Goal: Task Accomplishment & Management: Use online tool/utility

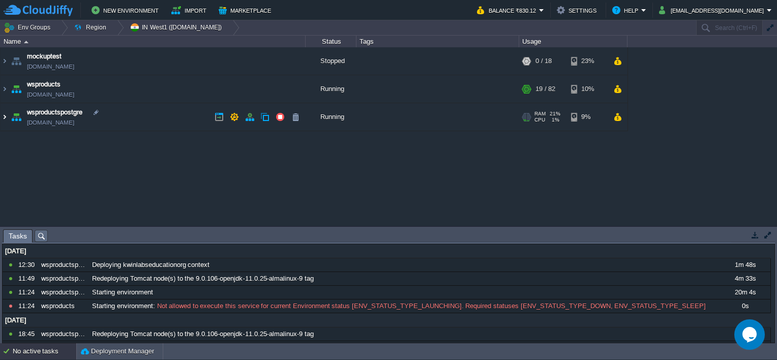
click at [6, 117] on img at bounding box center [5, 116] width 8 height 27
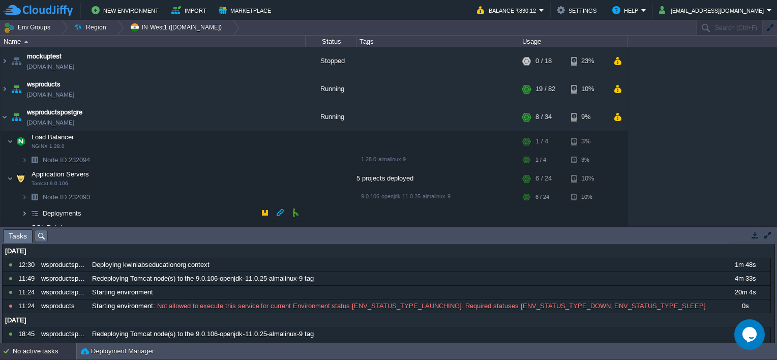
click at [26, 211] on img at bounding box center [24, 213] width 6 height 16
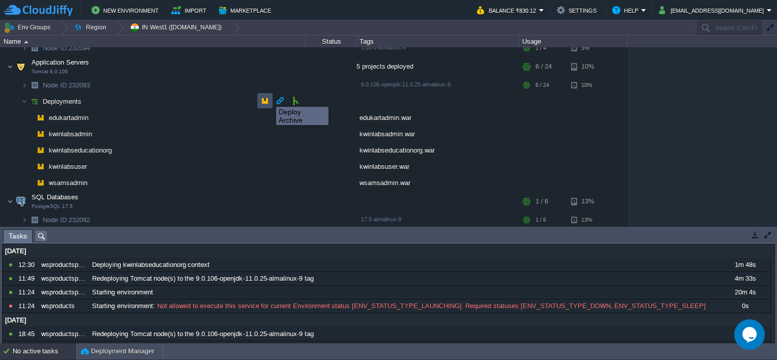
click at [269, 98] on button "button" at bounding box center [264, 100] width 9 height 9
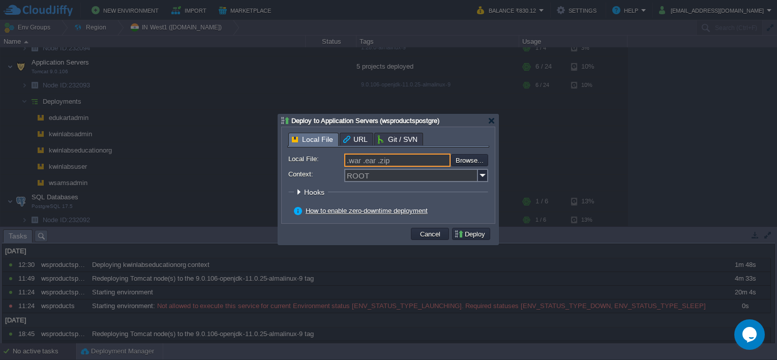
click at [404, 160] on input ".war .ear .zip" at bounding box center [397, 160] width 106 height 13
click at [462, 159] on input "file" at bounding box center [424, 160] width 129 height 12
type input "C:\fakepath\wsamsadmin.war"
type input "wsamsadmin.war"
click at [484, 172] on img at bounding box center [483, 175] width 10 height 13
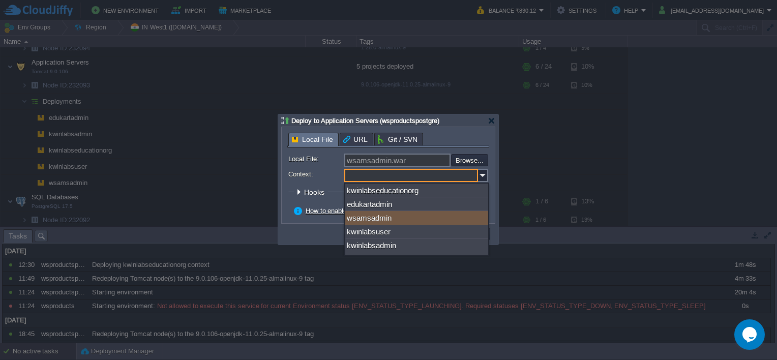
click at [382, 221] on div "wsamsadmin" at bounding box center [416, 218] width 143 height 14
type input "wsamsadmin"
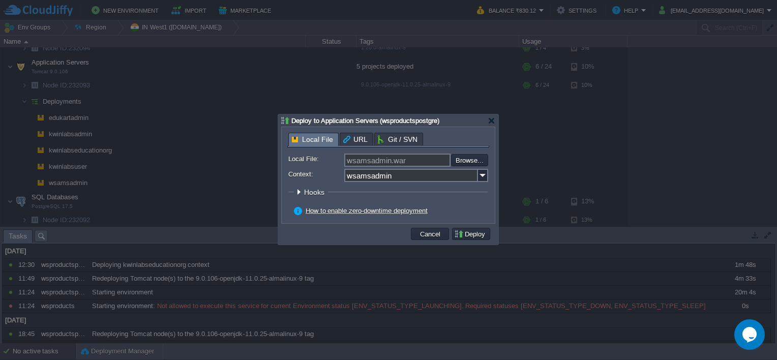
click at [375, 262] on div at bounding box center [388, 180] width 777 height 360
click at [478, 235] on button "Deploy" at bounding box center [471, 233] width 34 height 9
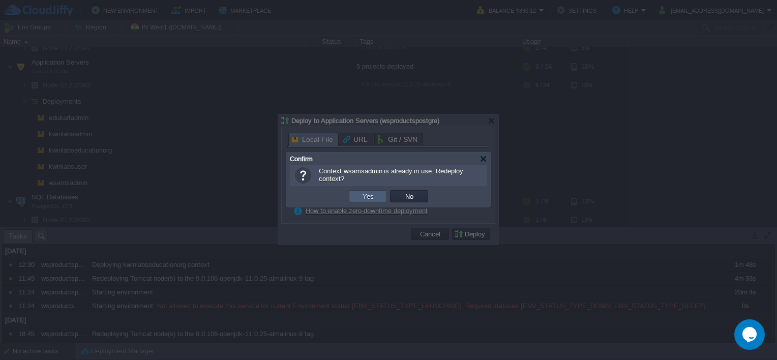
click at [356, 198] on td "Yes" at bounding box center [368, 196] width 38 height 12
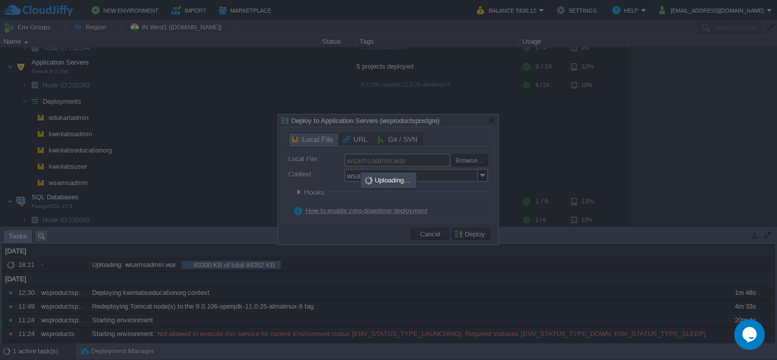
scroll to position [0, 0]
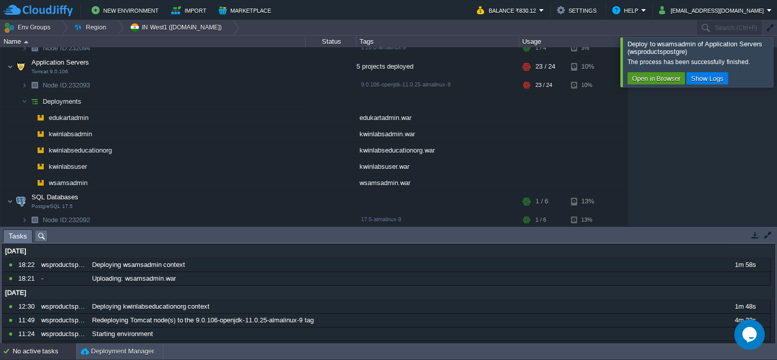
click at [654, 81] on button "Open in Browser" at bounding box center [656, 78] width 54 height 9
